Goal: Task Accomplishment & Management: Use online tool/utility

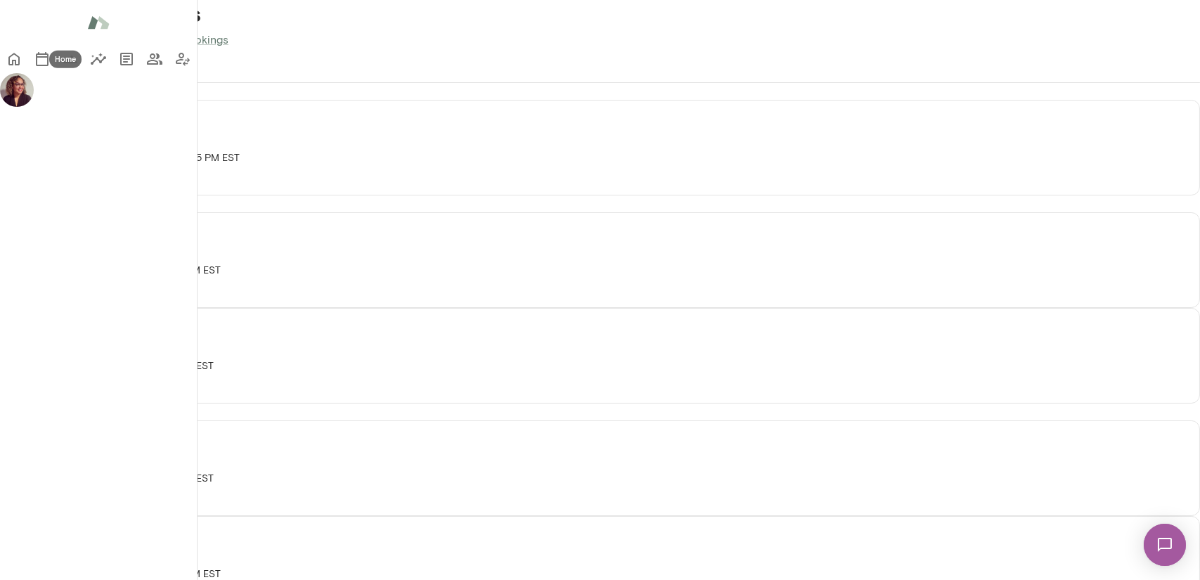
click at [20, 62] on icon "Home" at bounding box center [13, 59] width 11 height 13
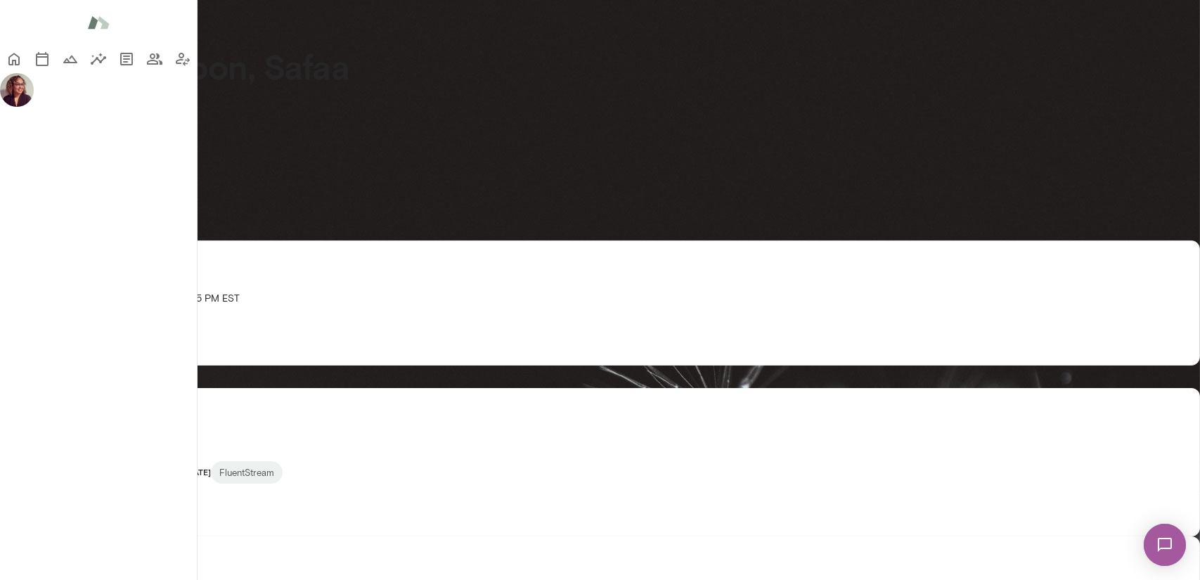
scroll to position [70, 0]
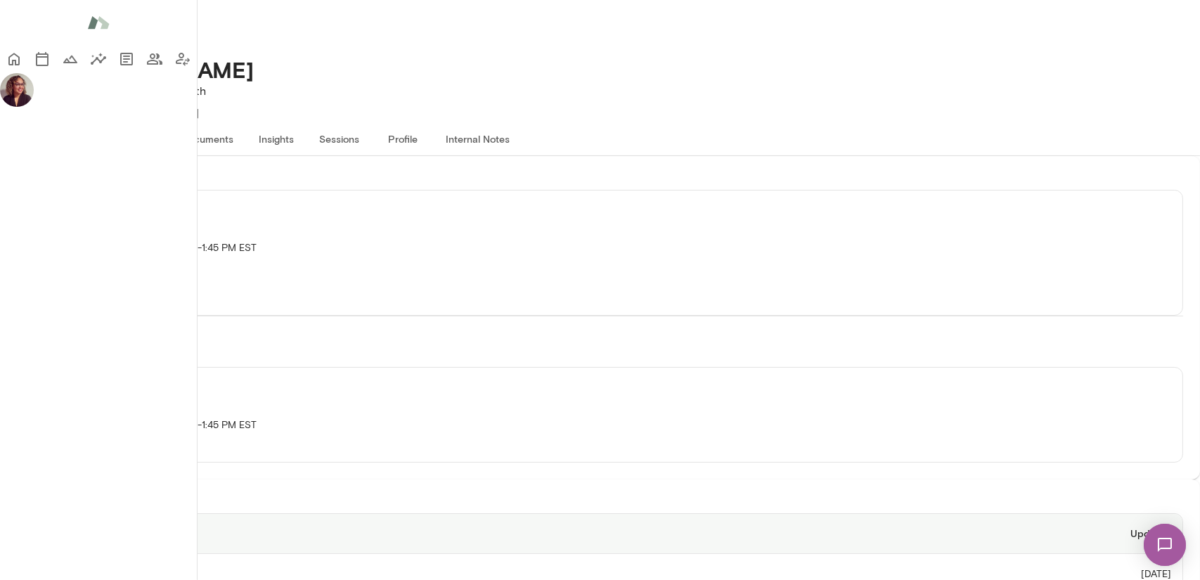
click at [245, 122] on button "Documents" at bounding box center [207, 139] width 75 height 34
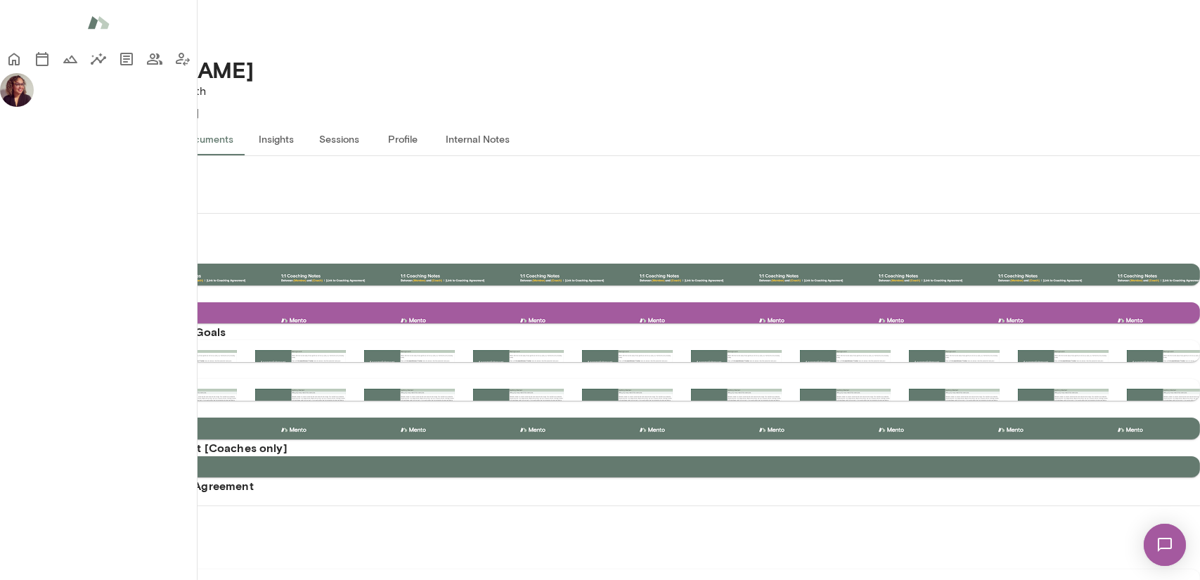
scroll to position [141, 0]
click at [115, 264] on button "Use template" at bounding box center [71, 275] width 86 height 22
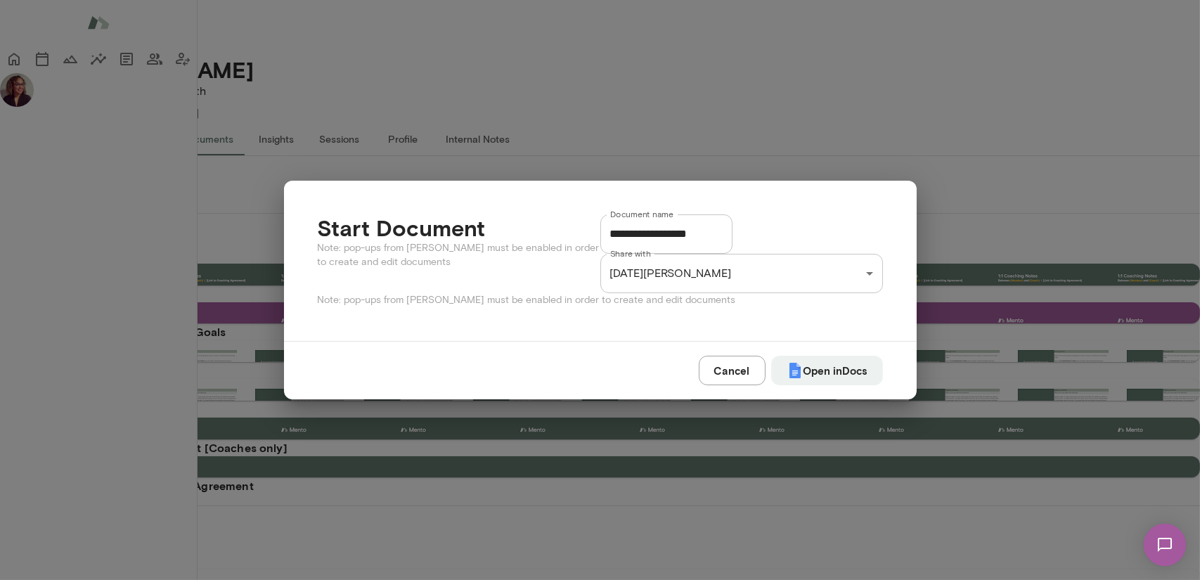
click at [733, 231] on input "**********" at bounding box center [666, 233] width 132 height 39
click at [830, 375] on button "Open in Docs" at bounding box center [827, 371] width 112 height 30
type input "**********"
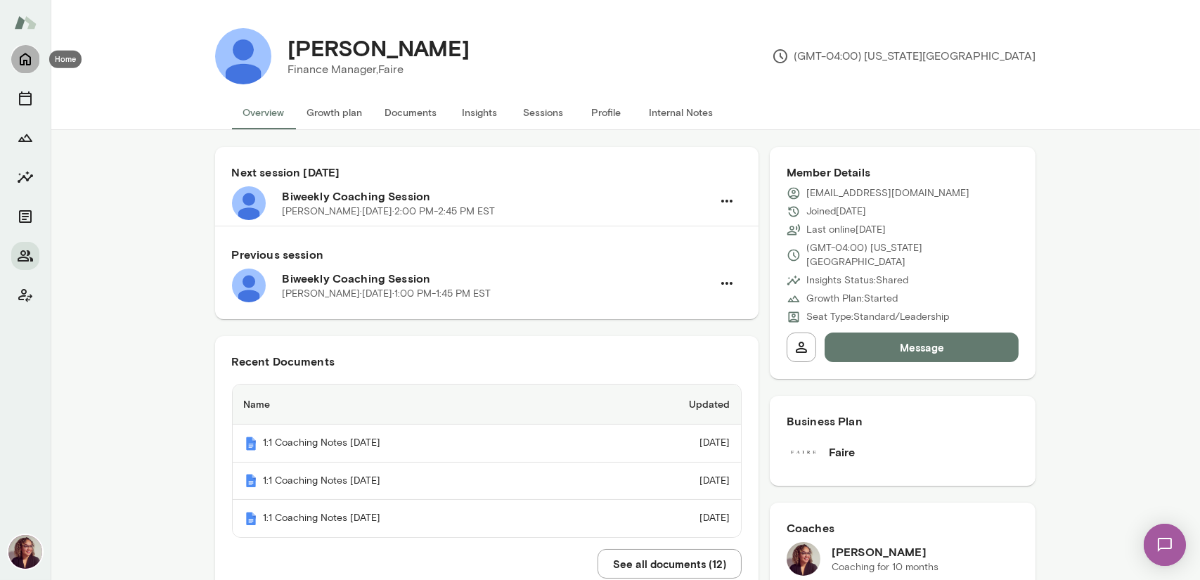
click at [22, 65] on icon "Home" at bounding box center [25, 59] width 11 height 13
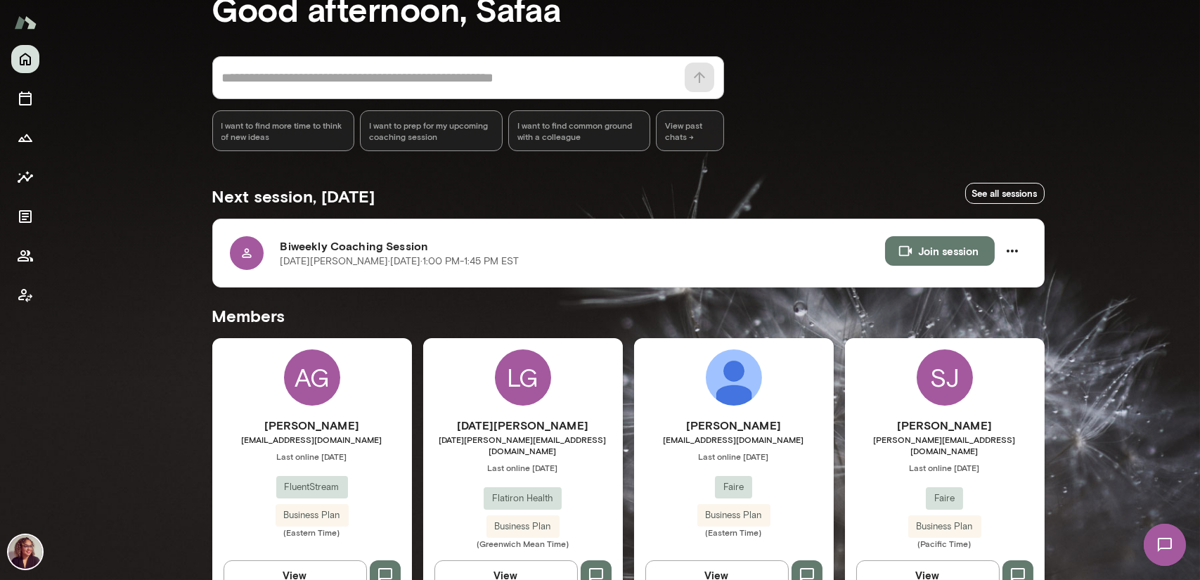
scroll to position [211, 0]
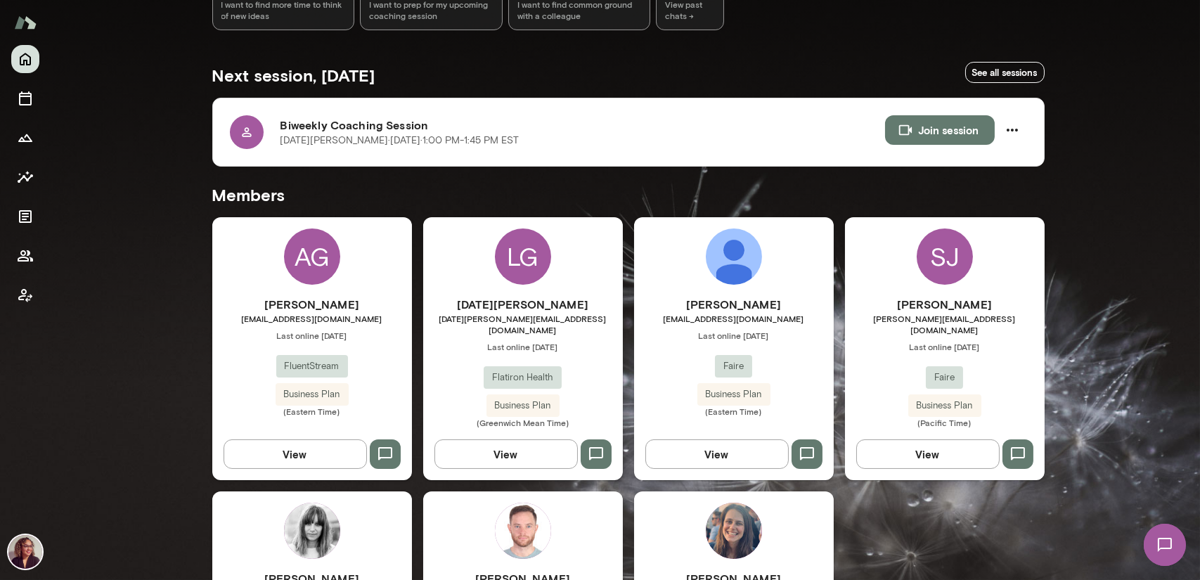
click at [507, 370] on span "Flatiron Health" at bounding box center [523, 377] width 78 height 14
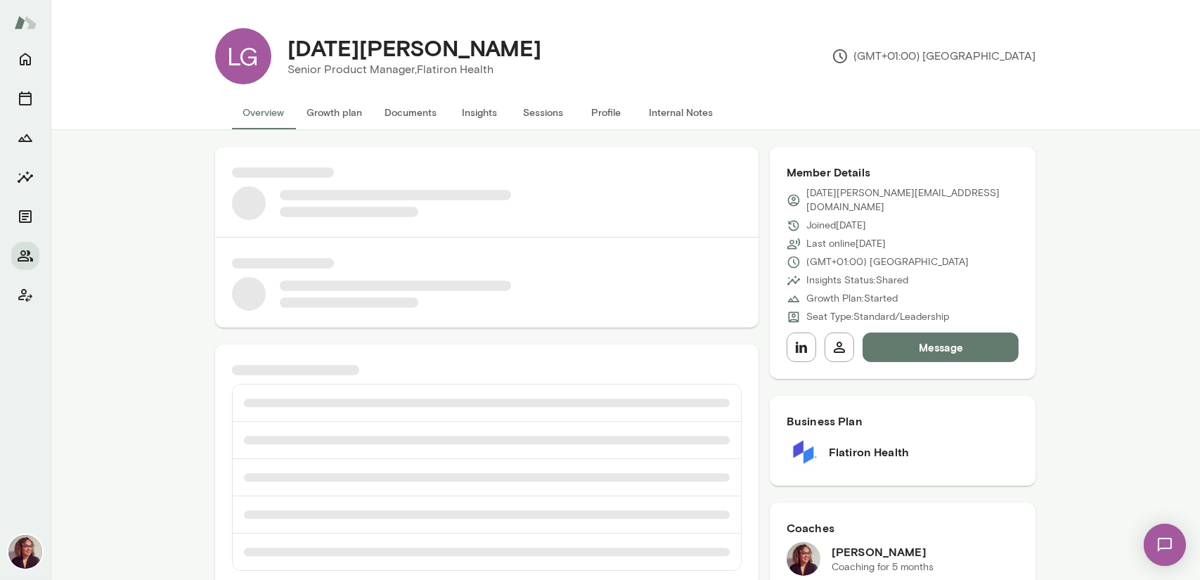
click at [404, 116] on button "Documents" at bounding box center [411, 113] width 75 height 34
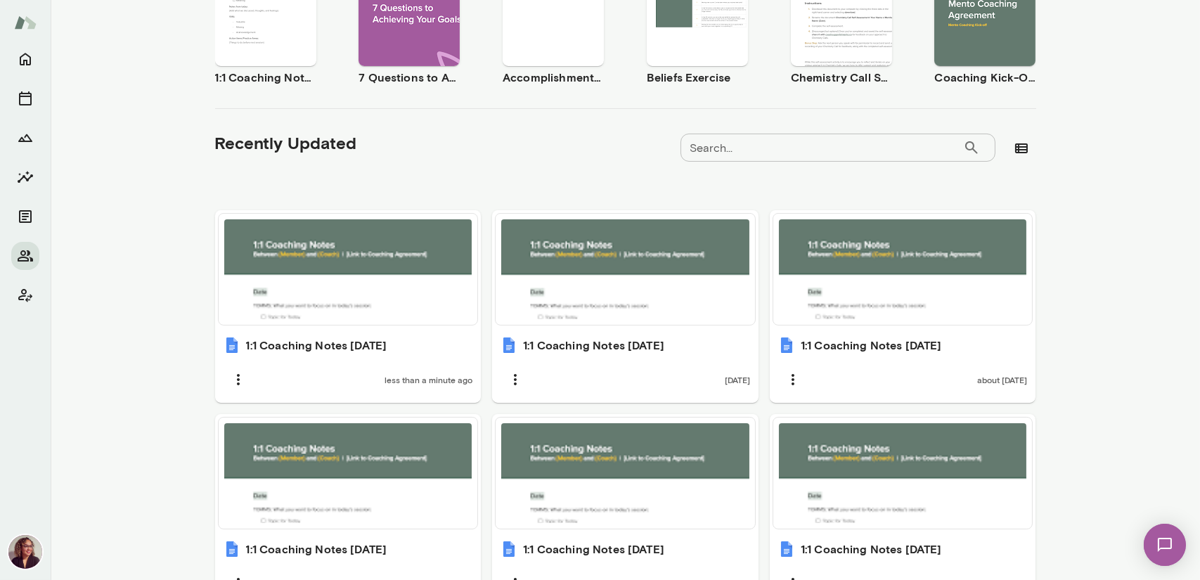
scroll to position [352, 0]
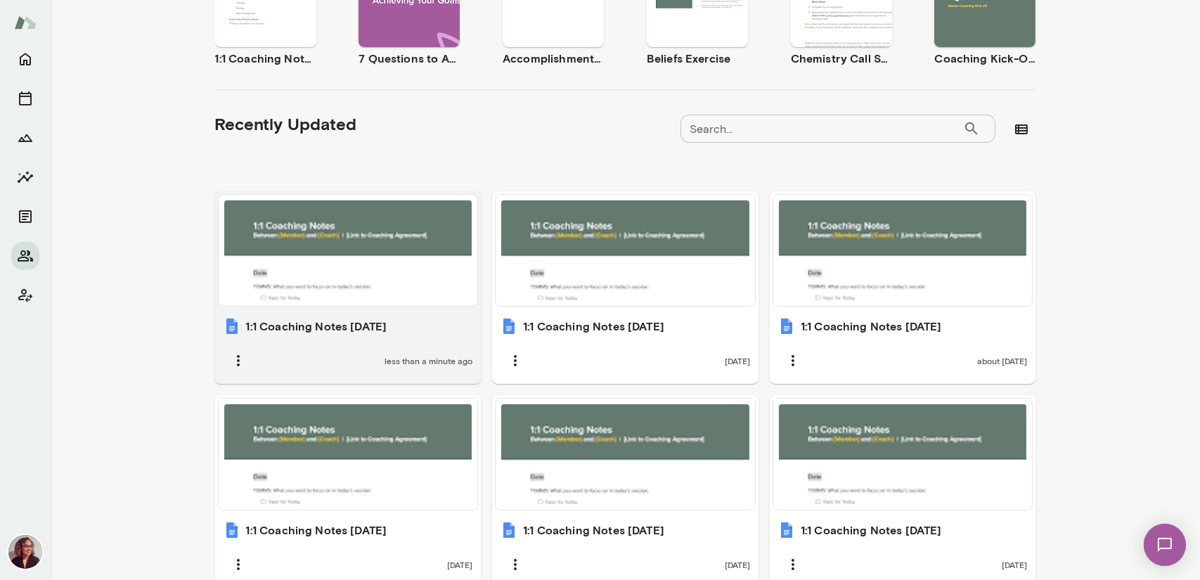
click at [361, 341] on div "1:1 Coaching Notes [DATE] less than a minute ago" at bounding box center [348, 346] width 266 height 75
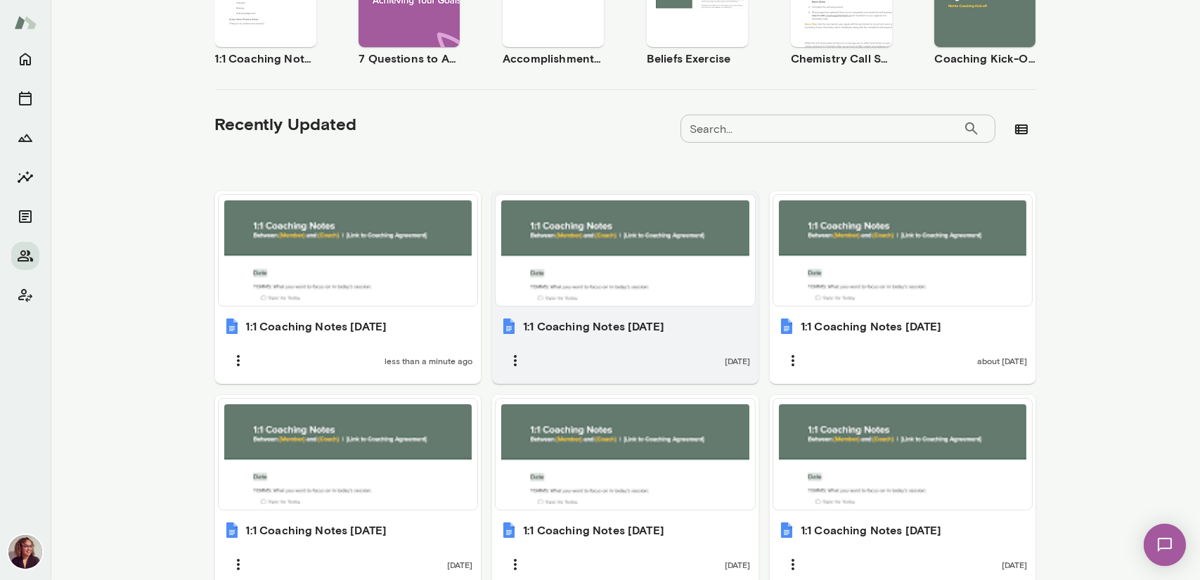
click at [605, 361] on div "[DATE]" at bounding box center [626, 361] width 250 height 30
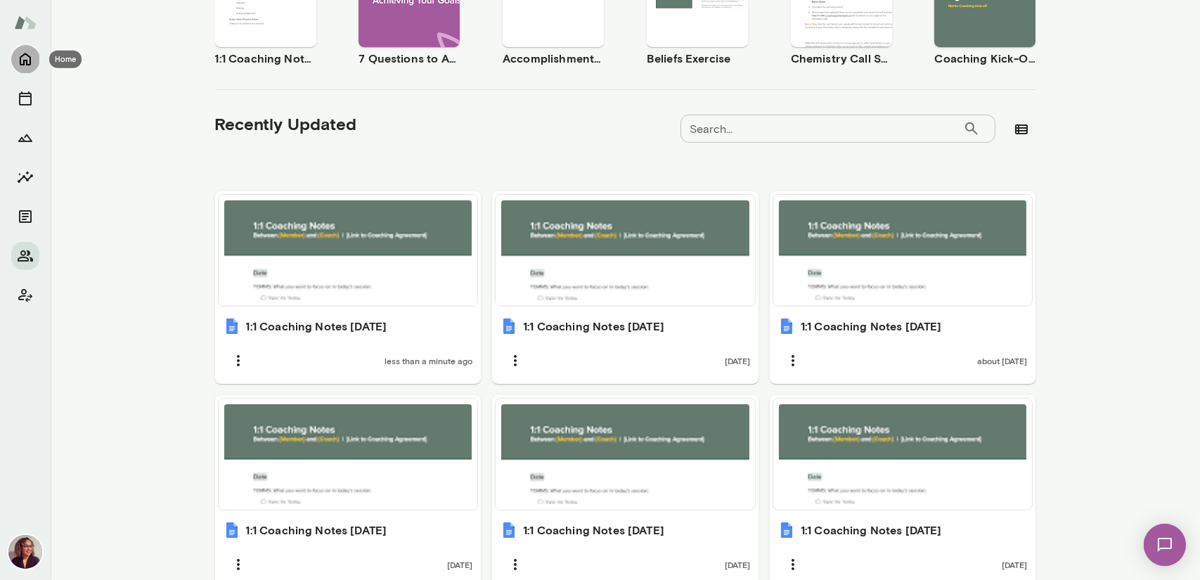
click at [34, 58] on button "Home" at bounding box center [25, 59] width 28 height 28
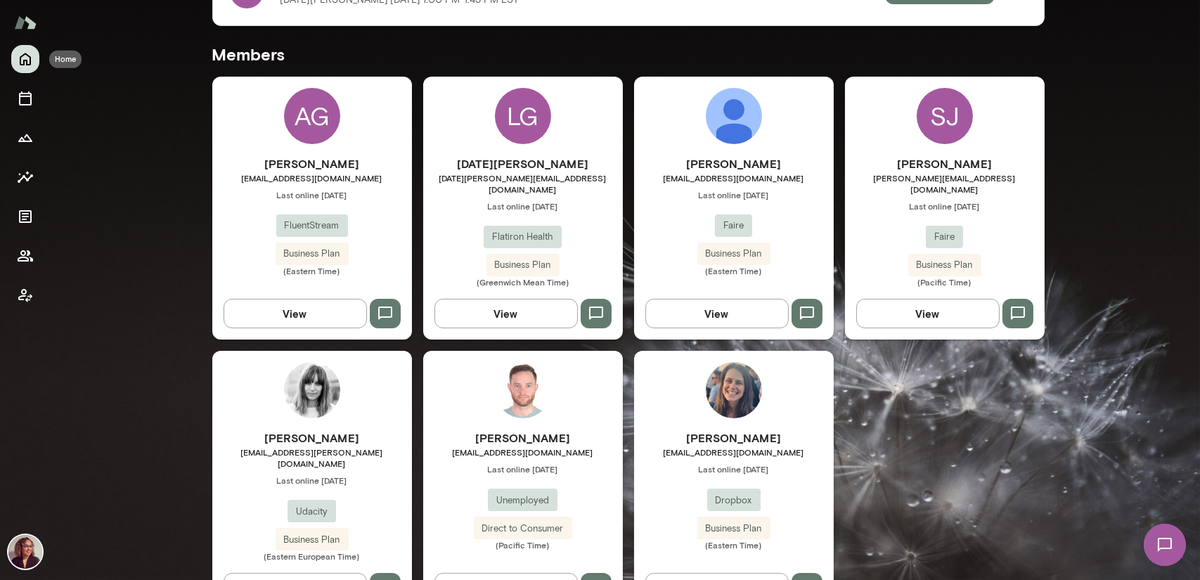
scroll to position [361, 0]
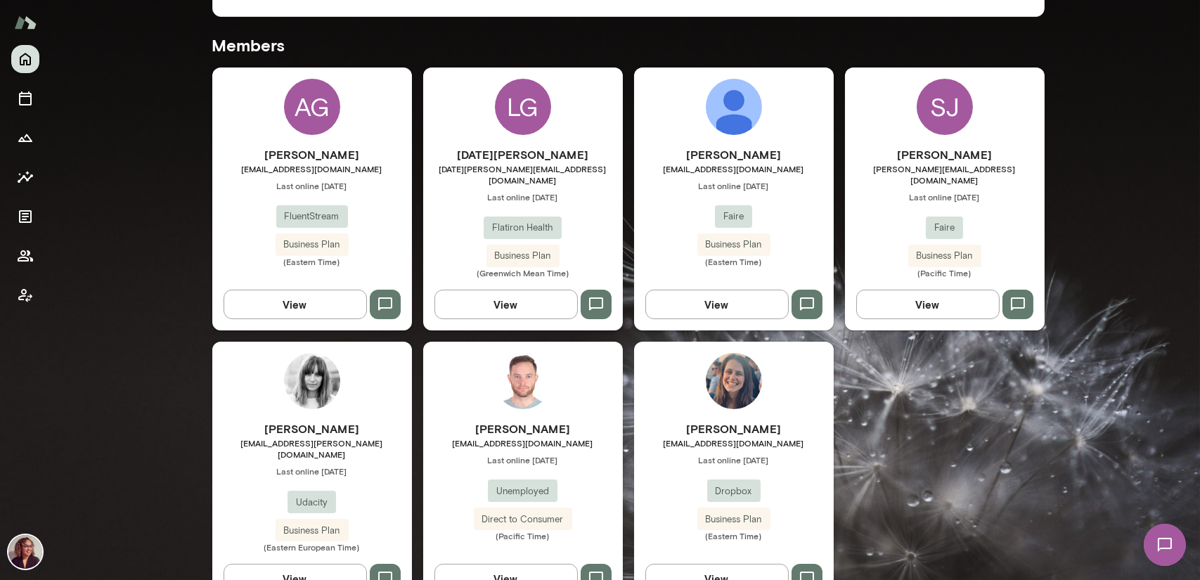
click at [517, 131] on div "LG" at bounding box center [523, 107] width 56 height 56
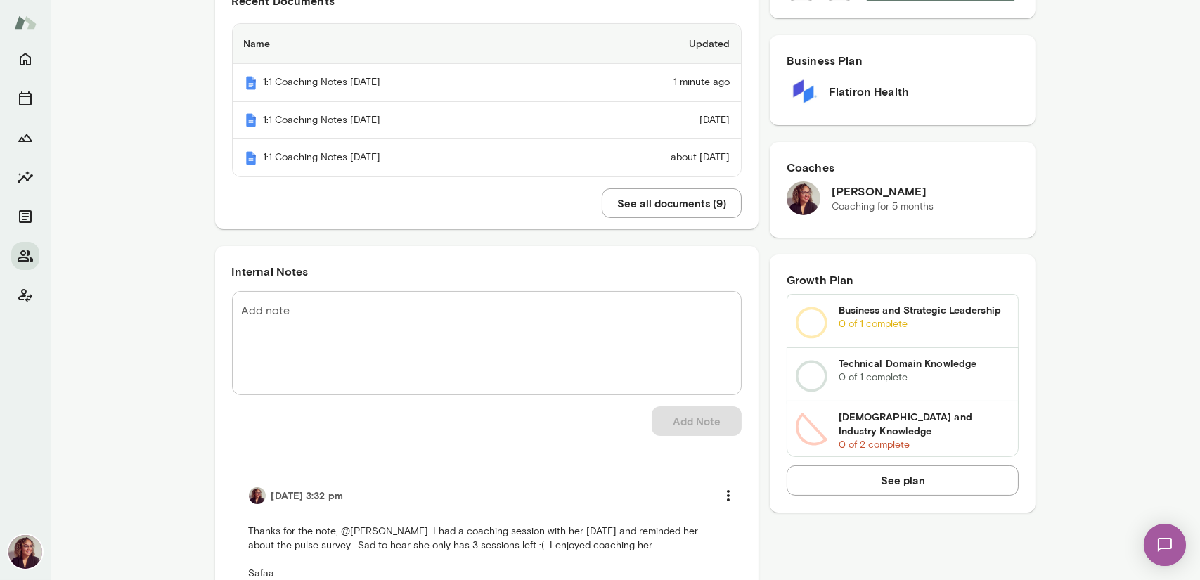
click at [1137, 400] on div "Next session in 1 minute Biweekly Coaching Session [DATE][PERSON_NAME] · [DATE]…" at bounding box center [625, 439] width 1149 height 1341
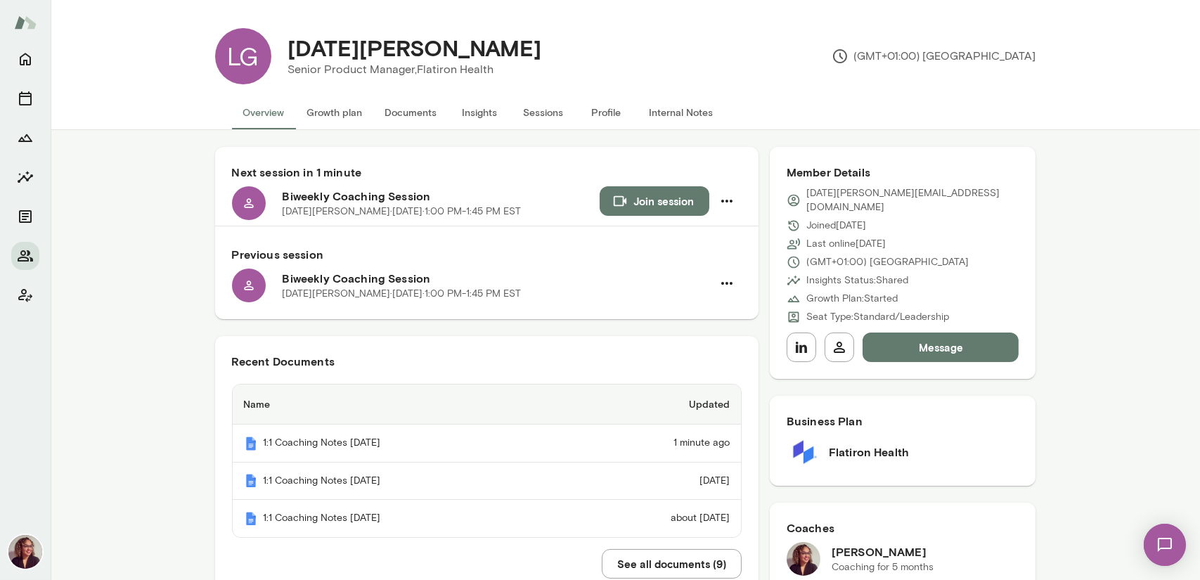
click at [653, 204] on button "Join session" at bounding box center [655, 201] width 110 height 30
